Goal: Task Accomplishment & Management: Use online tool/utility

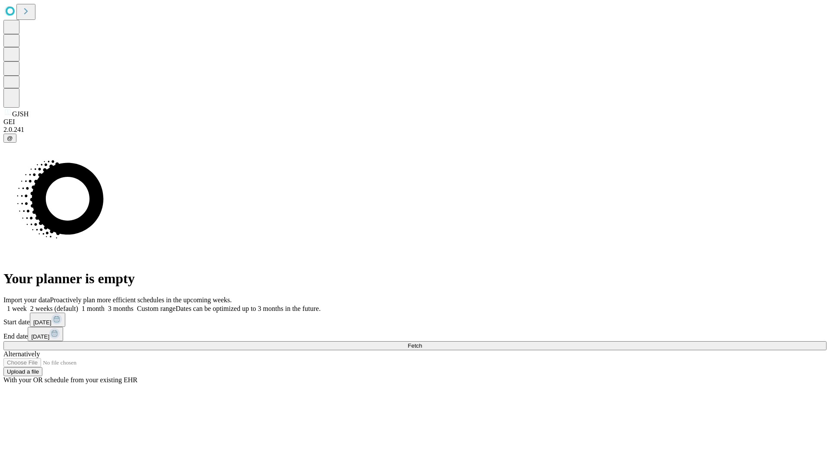
click at [422, 342] on span "Fetch" at bounding box center [415, 345] width 14 height 6
